Goal: Information Seeking & Learning: Learn about a topic

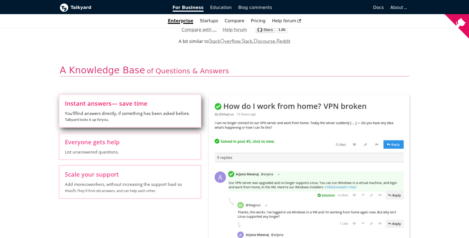
scroll to position [173, 0]
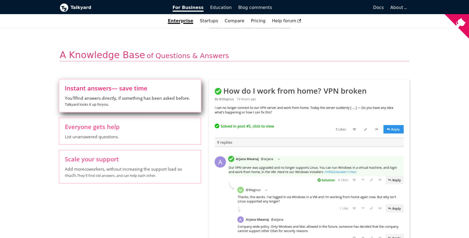
click at [129, 141] on label "Everyone gets help List unanswered questions." at bounding box center [129, 131] width 141 height 26
click at [0, 0] on input "Everyone gets help List unanswered questions." at bounding box center [0, 0] width 0 height 0
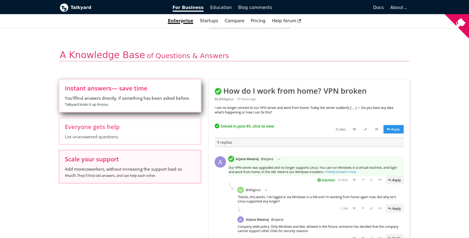
click at [127, 163] on label "Scale your support Add more coworkers , without increasing the support load so …" at bounding box center [129, 166] width 141 height 32
click at [0, 0] on input "Scale your support Add more coworkers , without increasing the support load so …" at bounding box center [0, 0] width 0 height 0
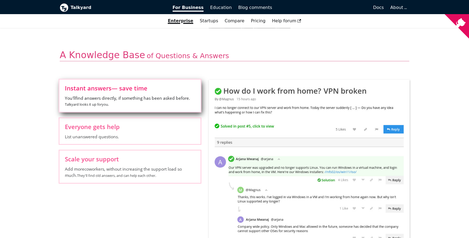
click at [133, 100] on span "You'll find answers directly, if something has been asked before. Talkyard look…" at bounding box center [130, 101] width 130 height 12
click at [0, 0] on input "Instant answers — save time You'll find answers directly, if something has been…" at bounding box center [0, 0] width 0 height 0
click at [131, 127] on span "Everyone gets help" at bounding box center [130, 126] width 130 height 6
click at [0, 0] on input "Everyone gets help List unanswered questions." at bounding box center [0, 0] width 0 height 0
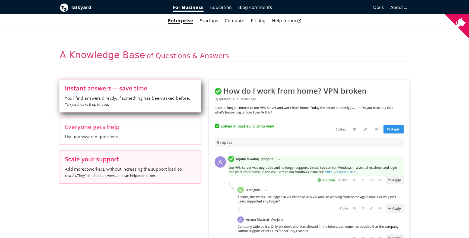
click at [136, 166] on span "Add more coworkers , without increasing the support load so much. They'll find …" at bounding box center [130, 172] width 130 height 12
click at [0, 0] on input "Scale your support Add more coworkers , without increasing the support load so …" at bounding box center [0, 0] width 0 height 0
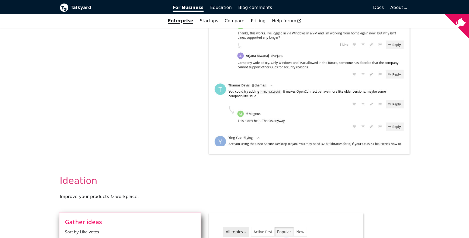
scroll to position [349, 0]
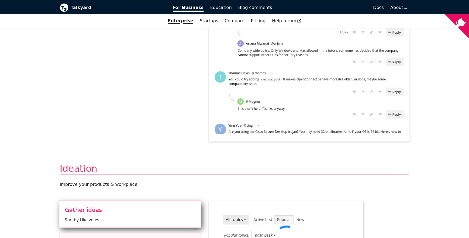
click at [134, 237] on span "Choose the right ideas" at bounding box center [130, 241] width 130 height 6
click at [0, 0] on input "Choose the right ideas Discuss ideas. Good reasons for/against surface to the t…" at bounding box center [0, 0] width 0 height 0
click at [137, 216] on span "Sort by Like votes" at bounding box center [130, 219] width 130 height 6
click at [0, 0] on input "Gather ideas Sort by Like votes" at bounding box center [0, 0] width 0 height 0
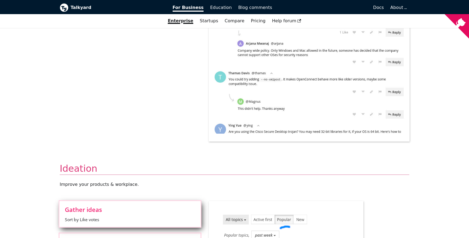
click at [0, 0] on input "Avoid mistakes See if others disagree with something. Read the replies, to find…" at bounding box center [0, 0] width 0 height 0
